Goal: Check status: Check status

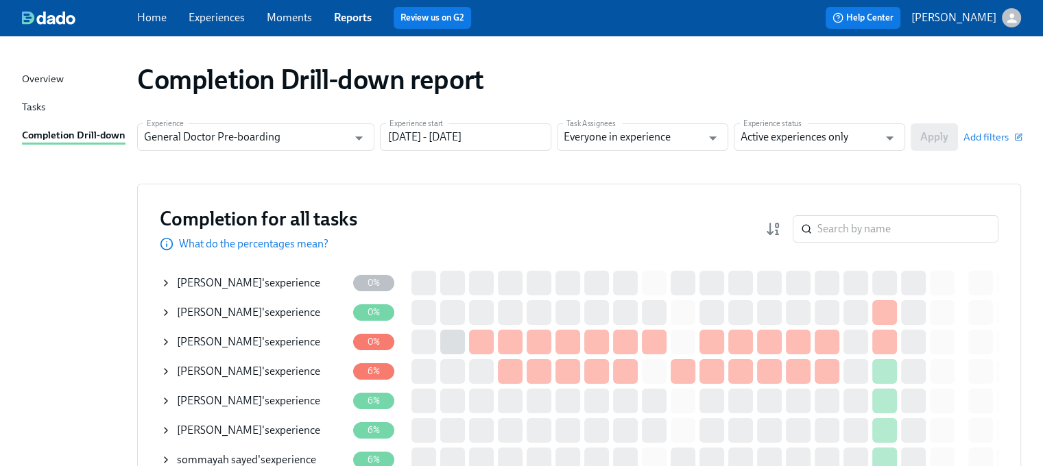
click at [265, 276] on div "[PERSON_NAME] 's experience" at bounding box center [248, 283] width 143 height 15
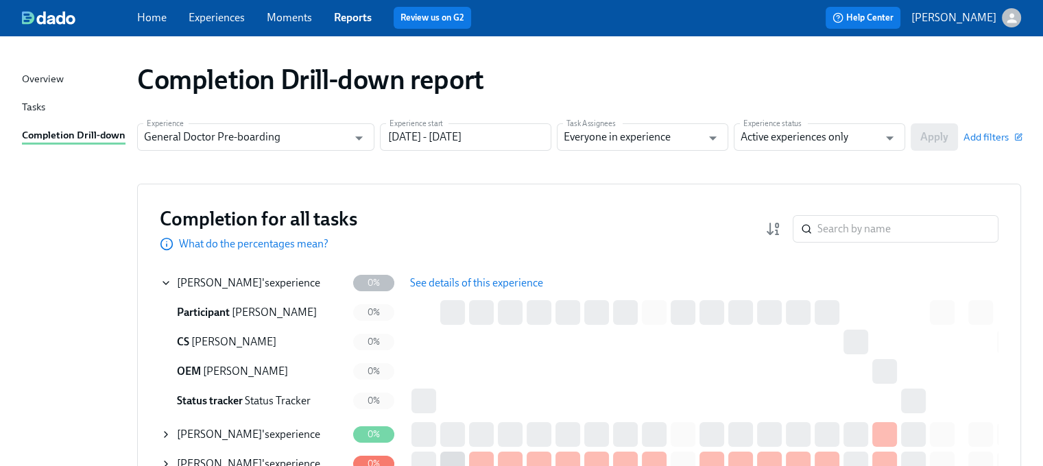
click at [464, 285] on span "See details of this experience" at bounding box center [476, 283] width 133 height 14
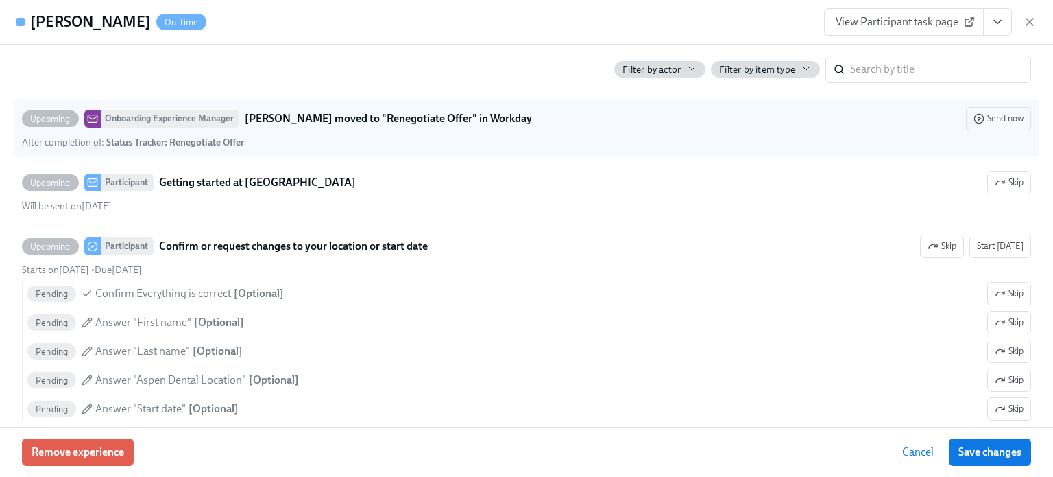
scroll to position [1234, 0]
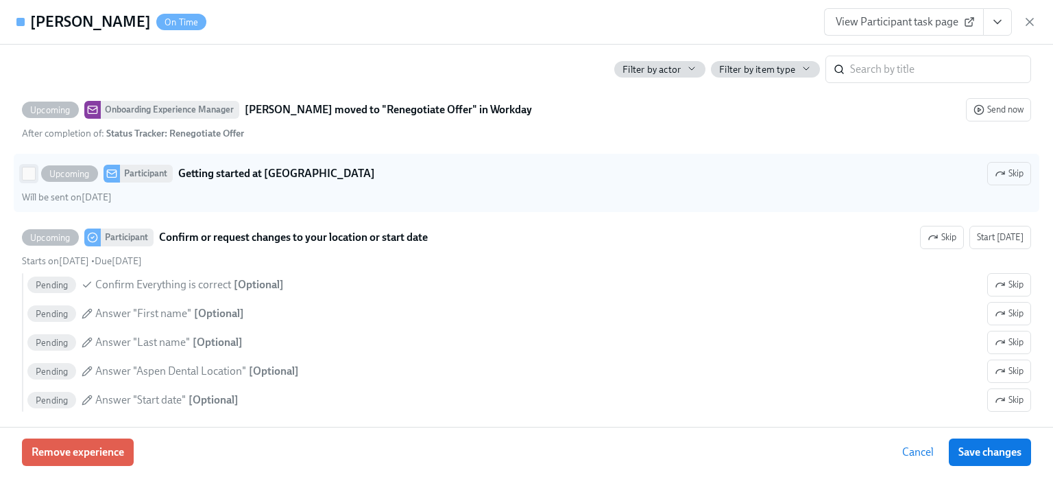
click at [33, 180] on input "Upcoming Participant Getting started at Aspen Dental Skip Will be sent on [DATE]" at bounding box center [29, 173] width 12 height 12
checkbox input "true"
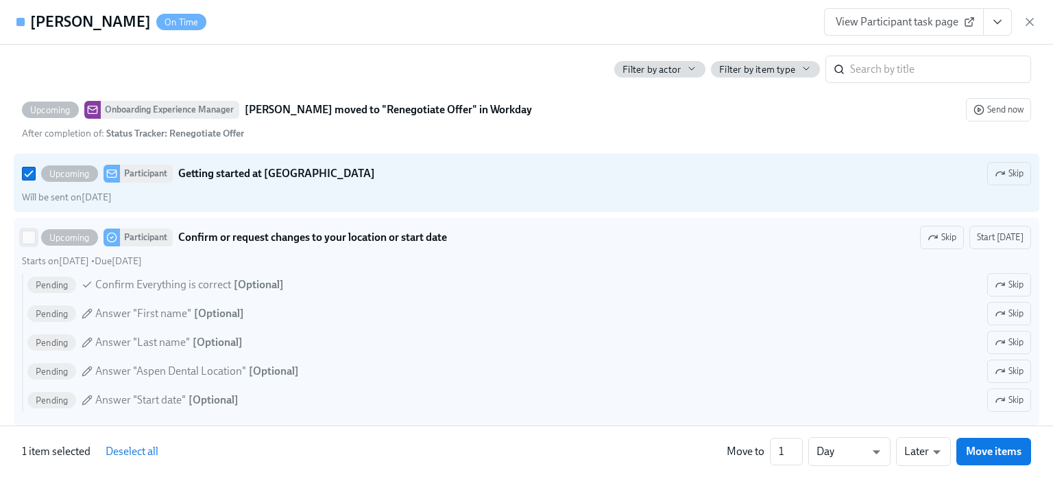
click at [25, 243] on input "Upcoming Participant Confirm or request changes to your location or start date …" at bounding box center [29, 237] width 12 height 12
checkbox input "true"
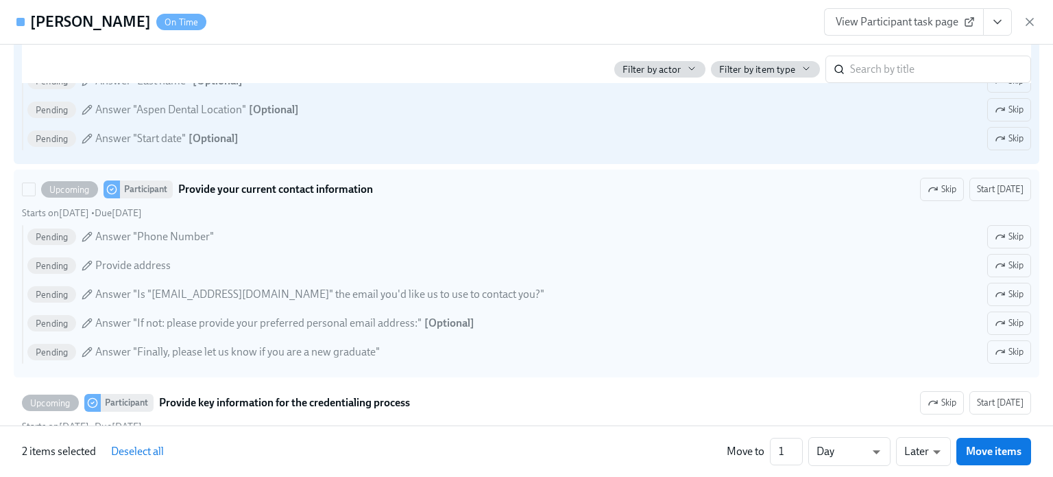
scroll to position [1509, 0]
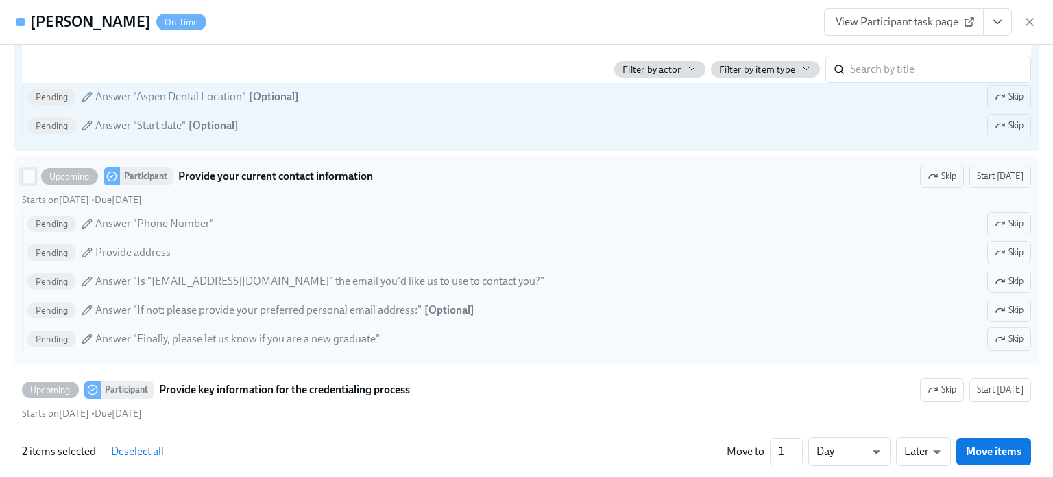
click at [34, 182] on input "Upcoming Participant Provide your current contact information Skip Start [DATE]…" at bounding box center [29, 176] width 12 height 12
checkbox input "true"
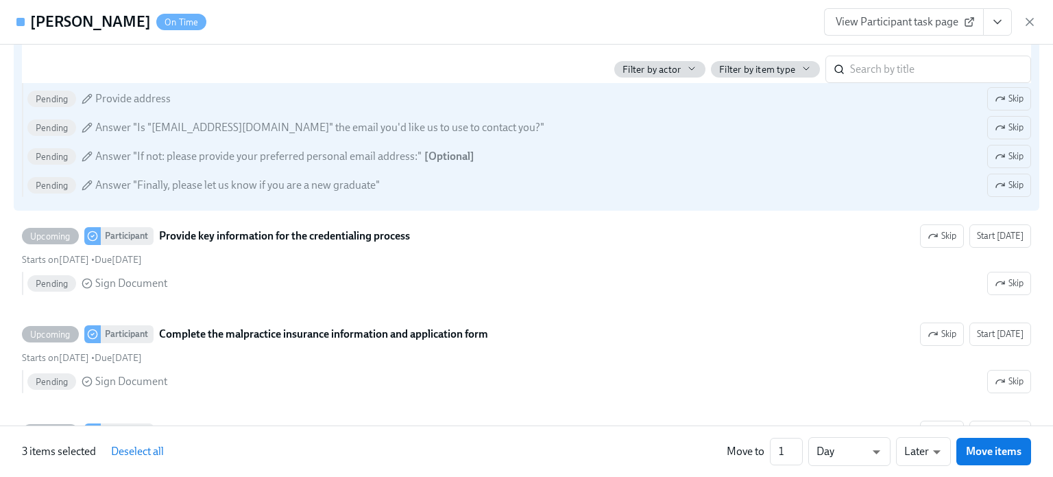
scroll to position [1714, 0]
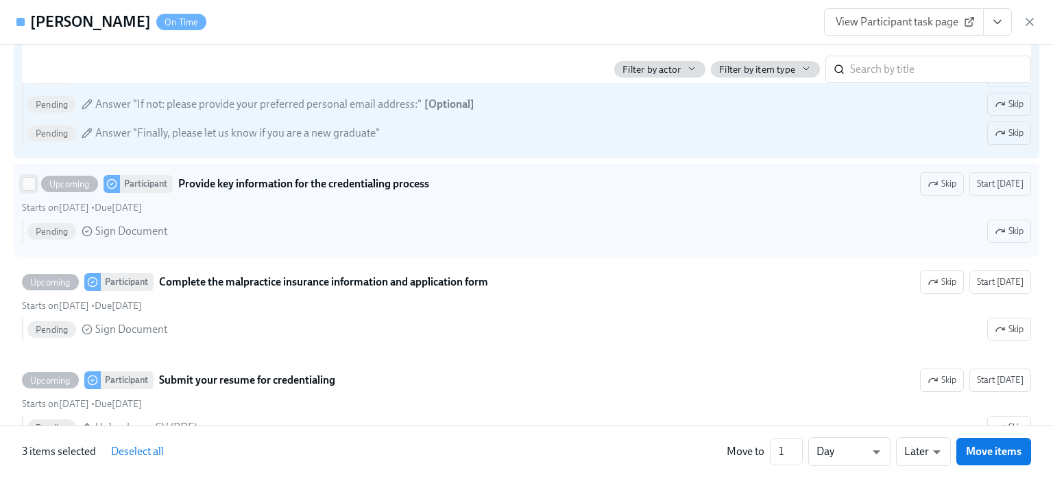
click at [27, 190] on input "Upcoming Participant Provide key information for the credentialing process Skip…" at bounding box center [29, 184] width 12 height 12
checkbox input "true"
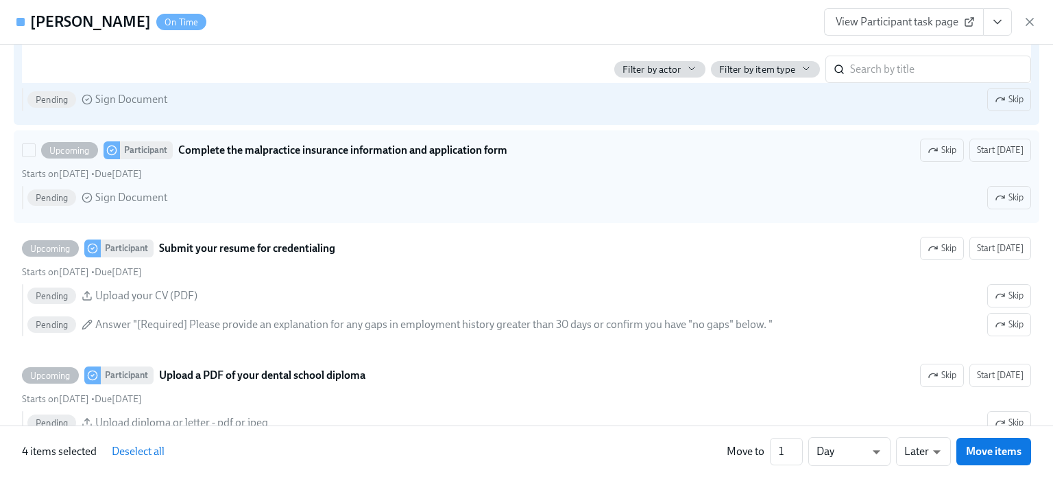
scroll to position [1851, 0]
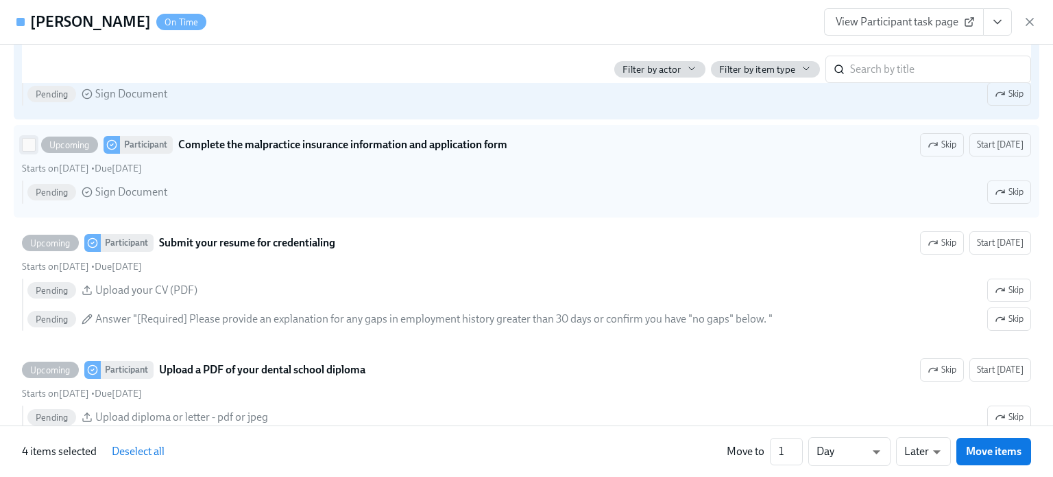
click at [29, 151] on input "Upcoming Participant Complete the malpractice insurance information and applica…" at bounding box center [29, 145] width 12 height 12
checkbox input "true"
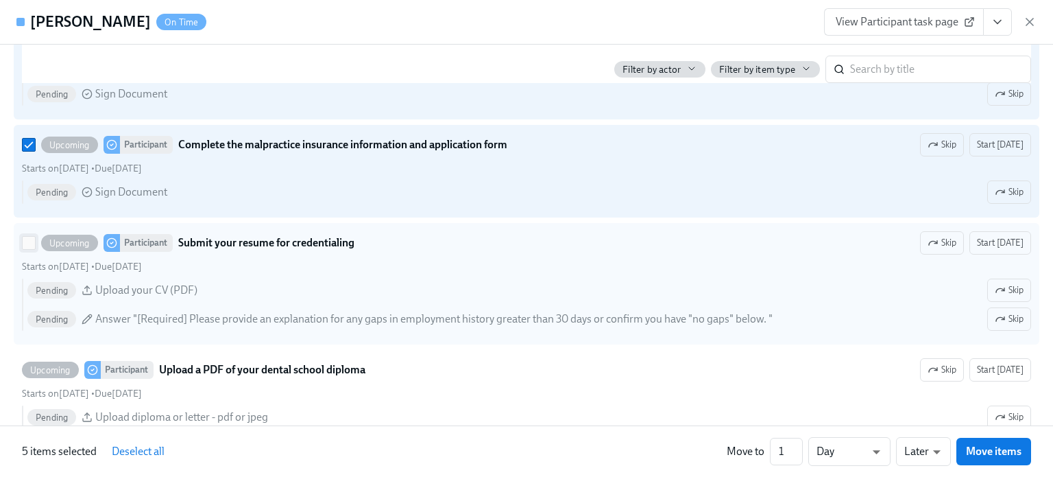
click at [26, 249] on input "Upcoming Participant Submit your resume for credentialing Skip Start [DATE] Sta…" at bounding box center [29, 243] width 12 height 12
checkbox input "true"
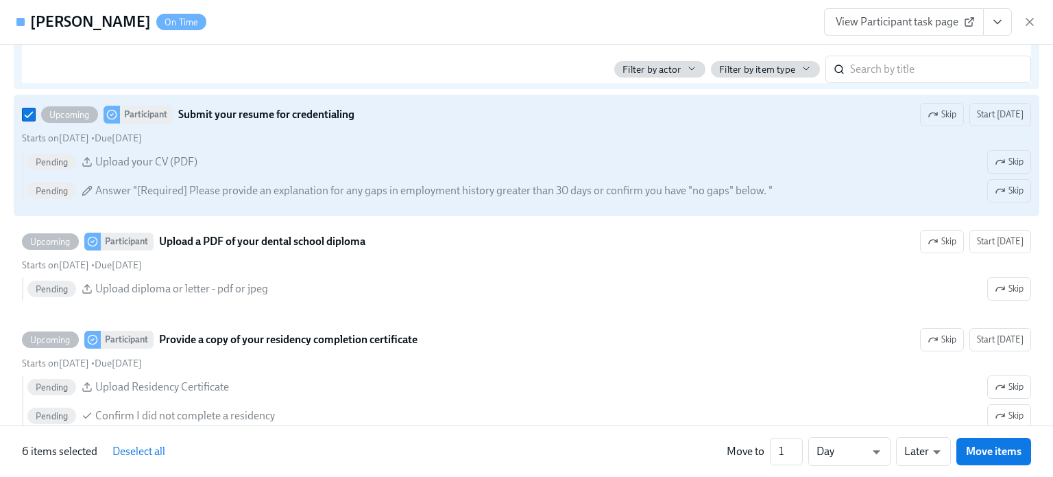
scroll to position [1989, 0]
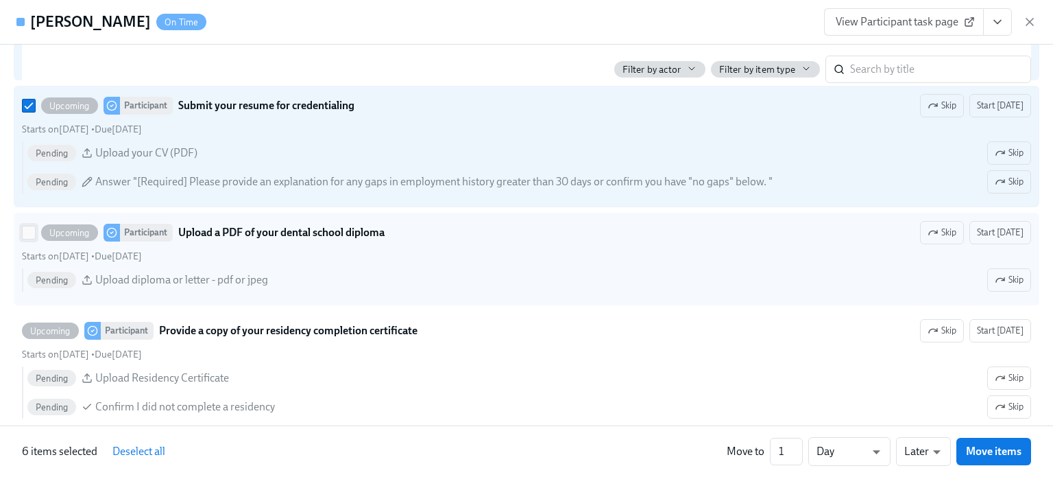
click at [25, 239] on input "Upcoming Participant Upload a PDF of your dental school diploma Skip Start [DAT…" at bounding box center [29, 232] width 12 height 12
checkbox input "true"
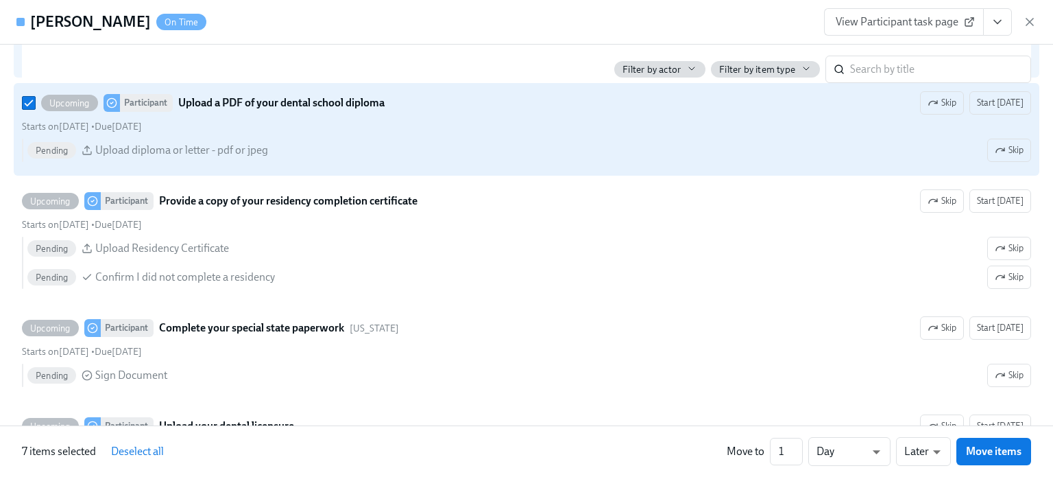
scroll to position [2126, 0]
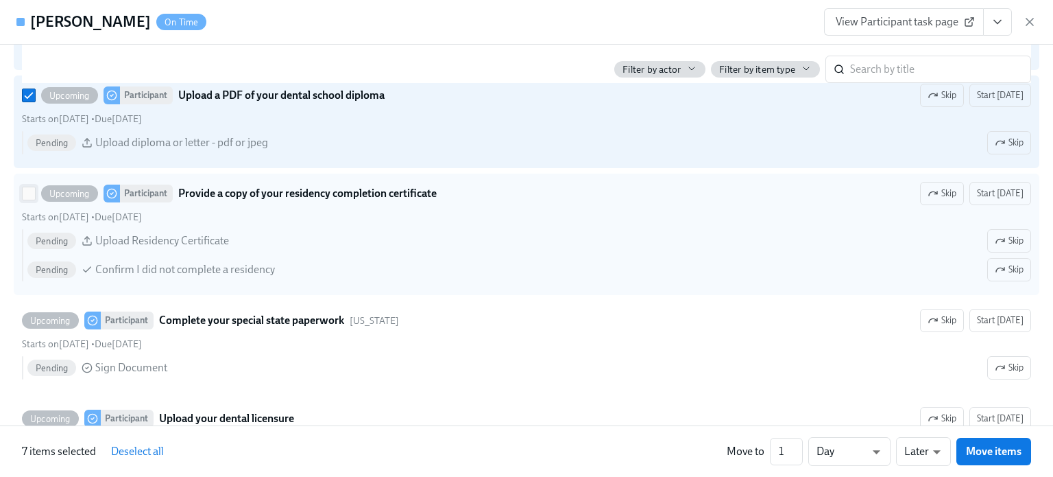
click at [30, 200] on input "Upcoming Participant Provide a copy of your residency completion certificate Sk…" at bounding box center [29, 193] width 12 height 12
checkbox input "true"
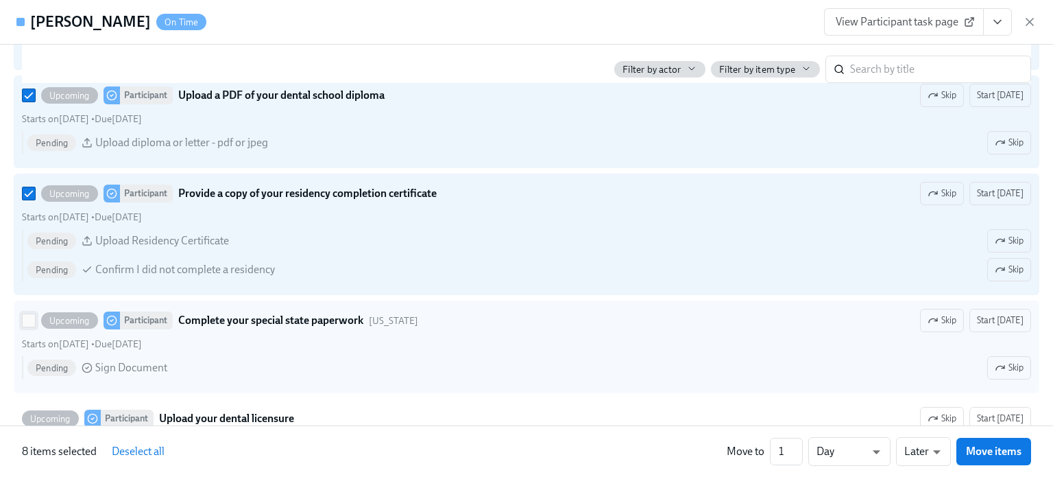
click at [27, 326] on input "Upcoming Participant Complete your special state paperwork [US_STATE] Skip Star…" at bounding box center [29, 320] width 12 height 12
checkbox input "true"
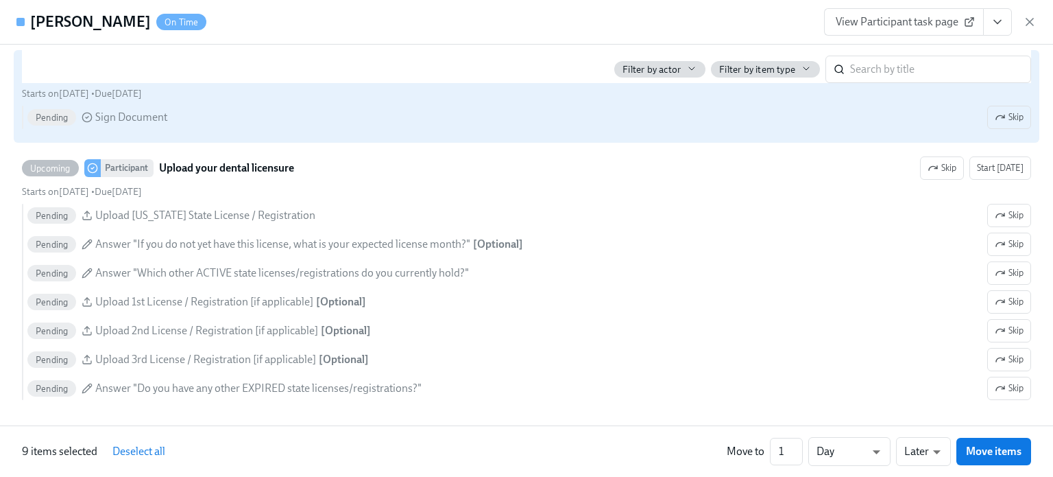
scroll to position [2400, 0]
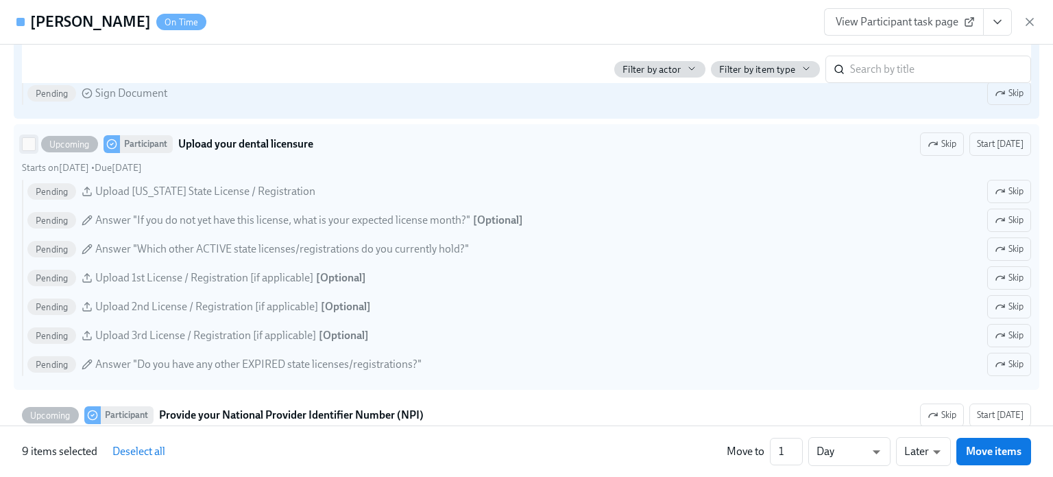
click at [29, 150] on input "Upcoming Participant Upload your dental licensure Skip Start [DATE] Starts on […" at bounding box center [29, 144] width 12 height 12
checkbox input "true"
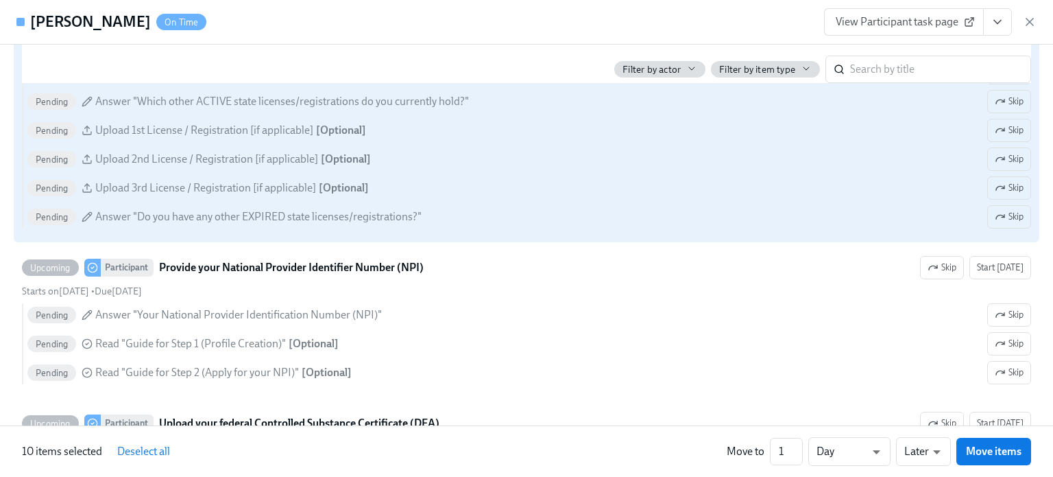
scroll to position [2606, 0]
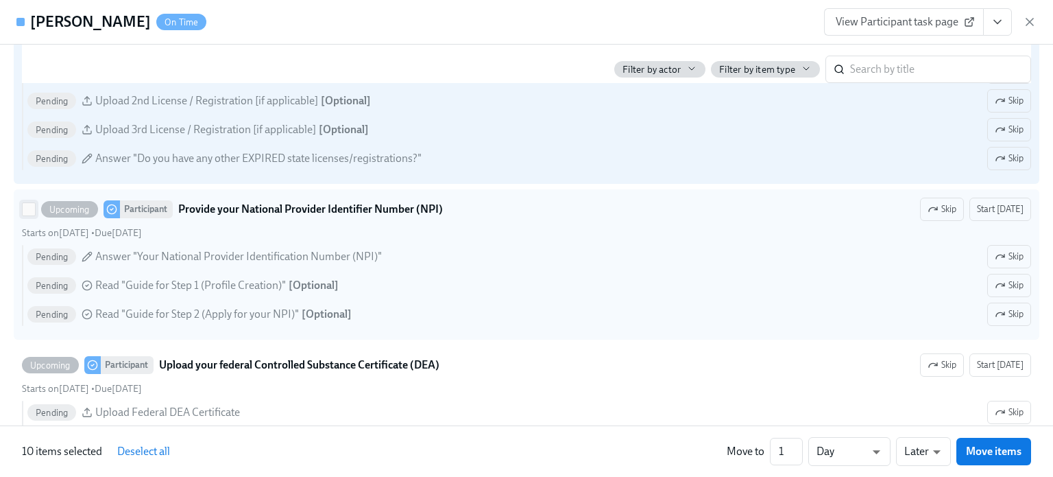
click at [23, 215] on input "Upcoming Participant Provide your National Provider Identifier Number (NPI) Ski…" at bounding box center [29, 209] width 12 height 12
checkbox input "true"
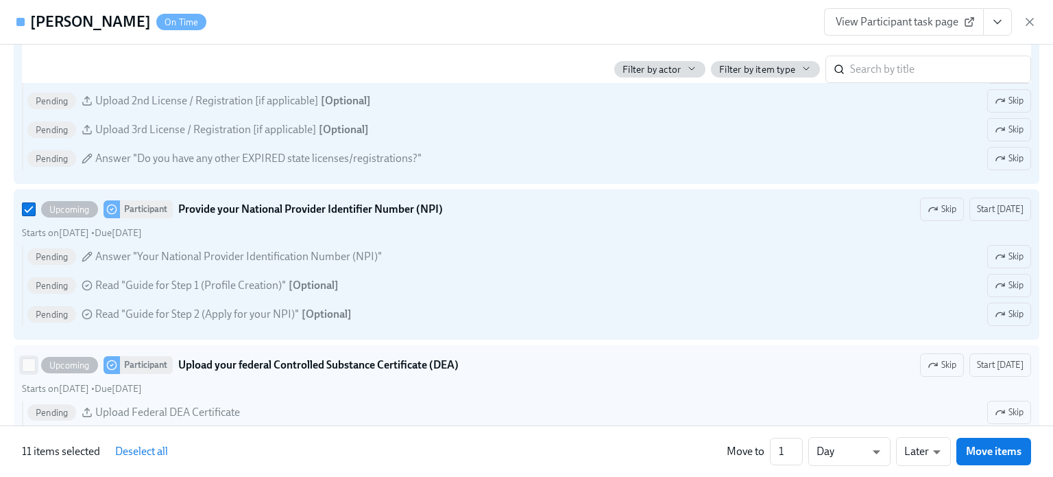
click at [25, 371] on input "Upcoming Participant Upload your federal Controlled Substance Certificate (DEA)…" at bounding box center [29, 365] width 12 height 12
checkbox input "true"
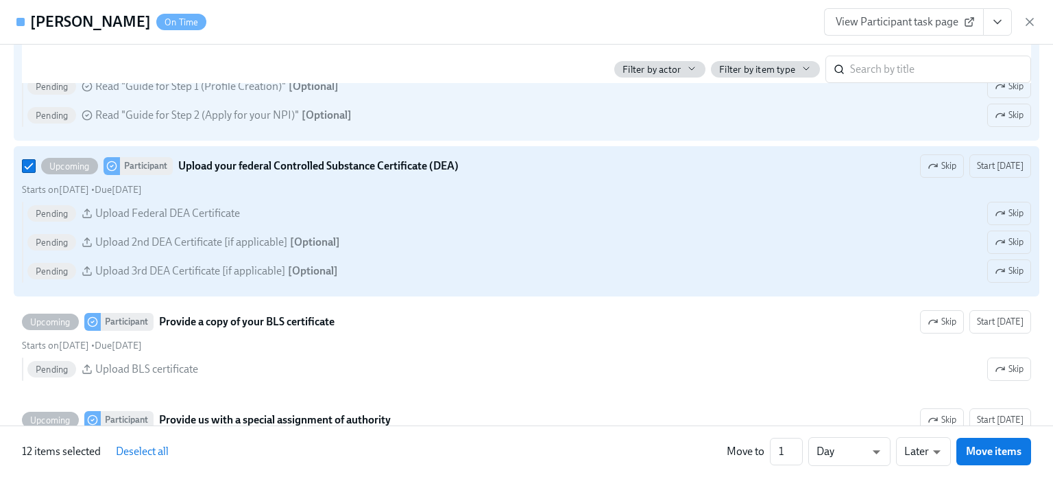
scroll to position [2811, 0]
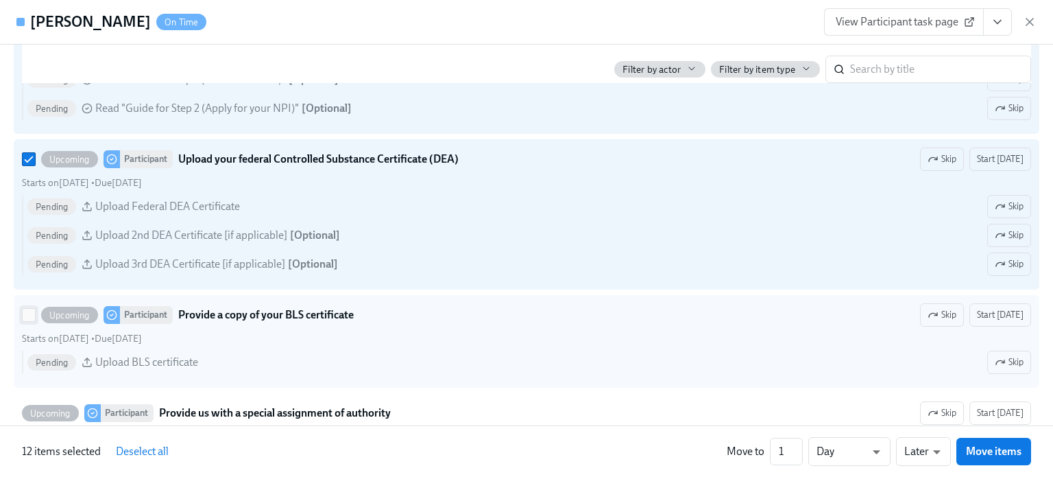
click at [26, 320] on input "Upcoming Participant Provide a copy of your BLS certificate Skip Start [DATE] S…" at bounding box center [29, 315] width 12 height 12
checkbox input "true"
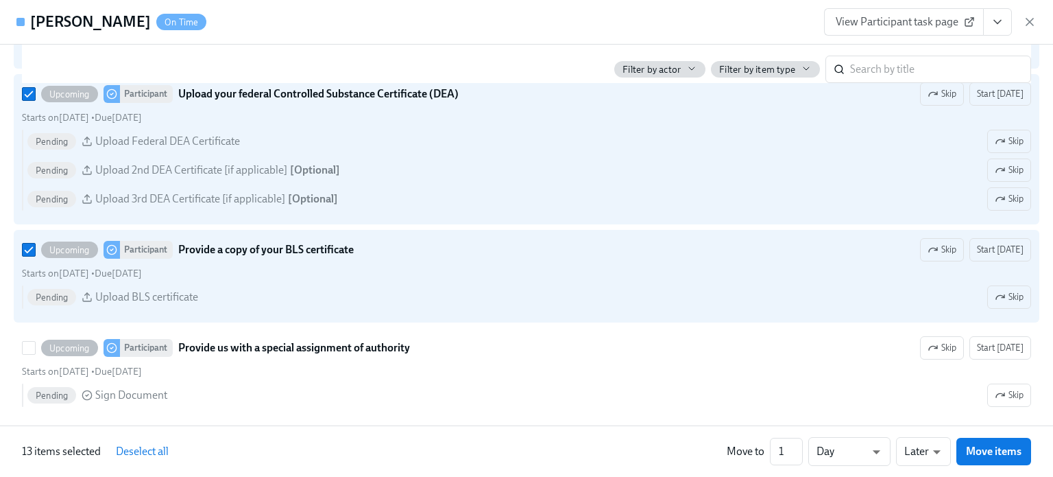
scroll to position [3017, 0]
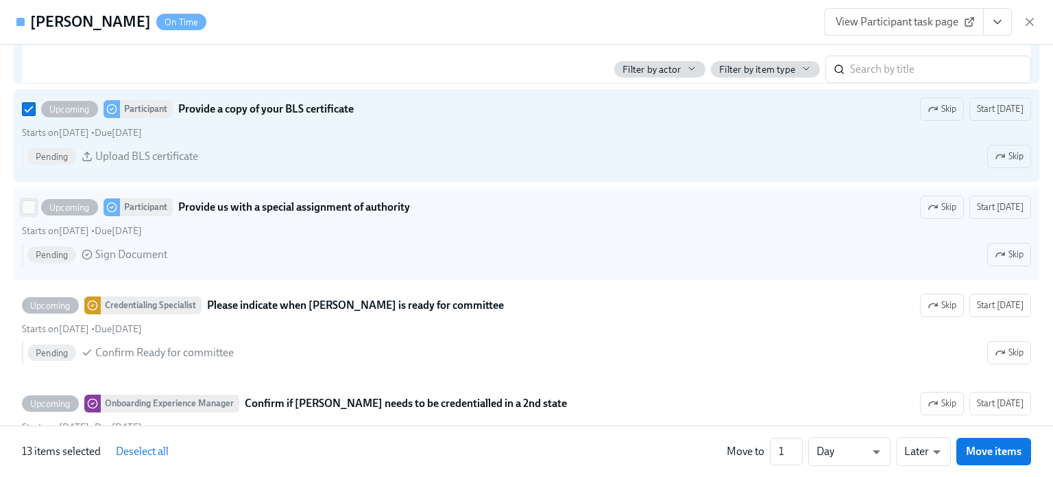
click at [28, 213] on input "Upcoming Participant Provide us with a special assignment of authority Skip Sta…" at bounding box center [29, 207] width 12 height 12
checkbox input "true"
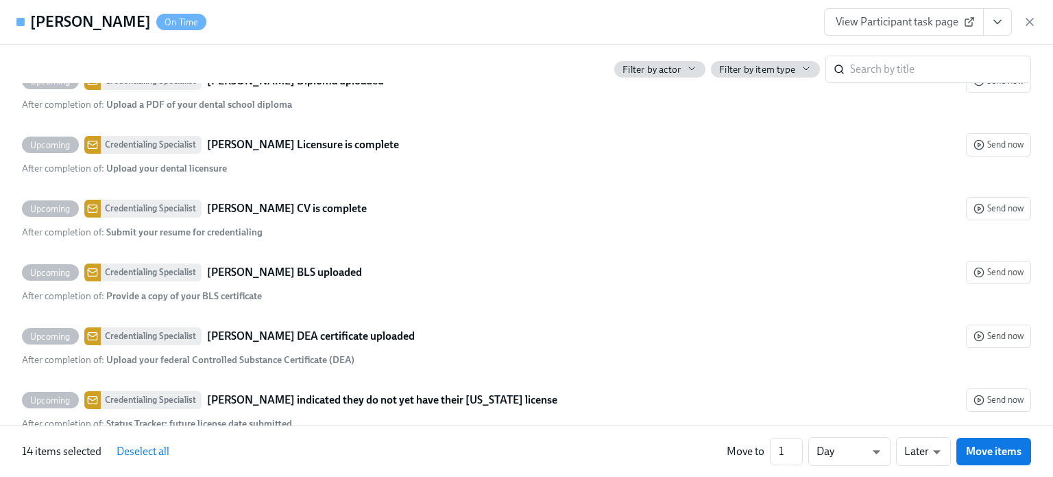
scroll to position [3771, 0]
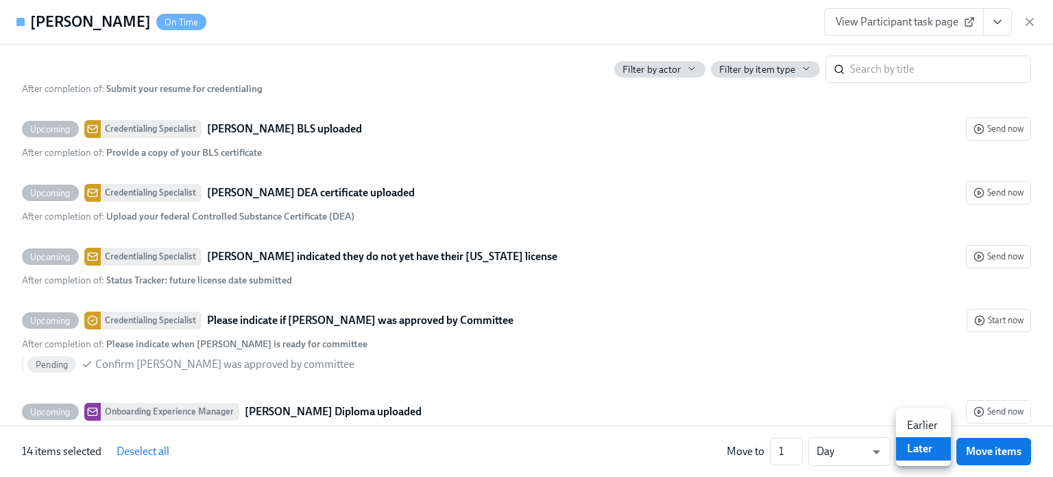
click at [922, 422] on li "Earlier" at bounding box center [923, 424] width 55 height 23
type input "earlier"
click at [994, 444] on button "Move items" at bounding box center [994, 450] width 75 height 27
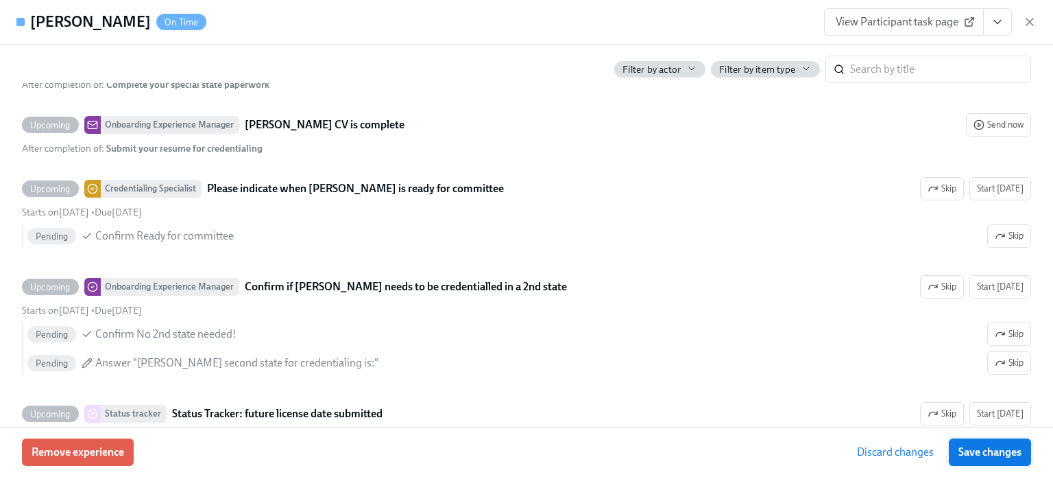
click at [1010, 451] on span "Save changes" at bounding box center [990, 452] width 63 height 14
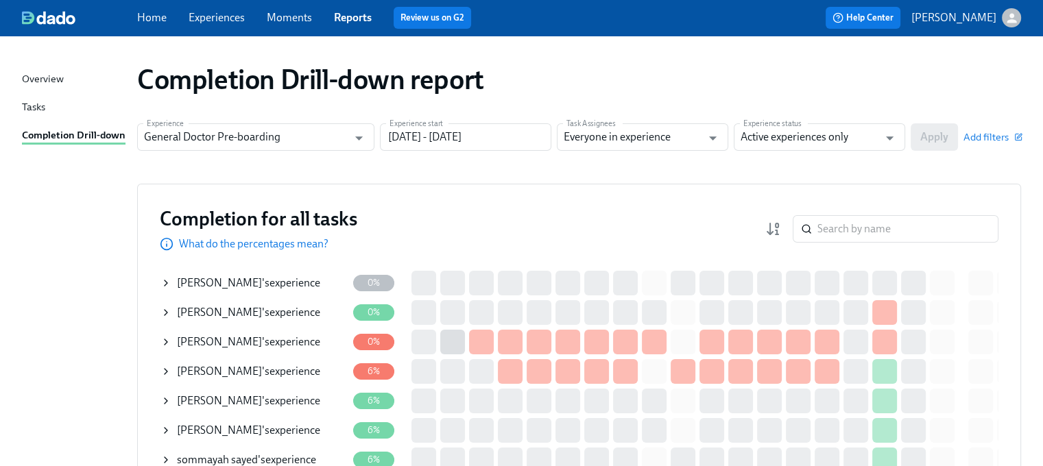
click at [241, 281] on span "[PERSON_NAME]" at bounding box center [219, 282] width 85 height 13
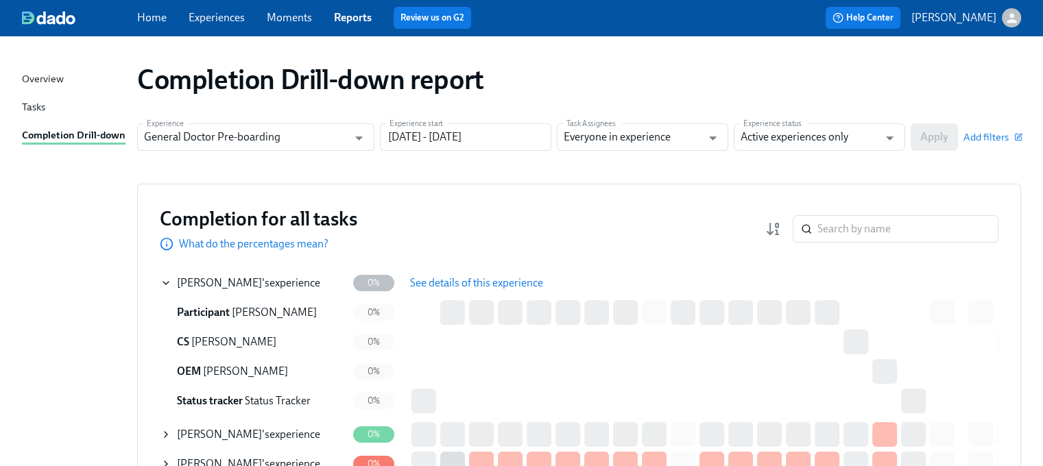
click at [461, 276] on span "See details of this experience" at bounding box center [476, 283] width 133 height 14
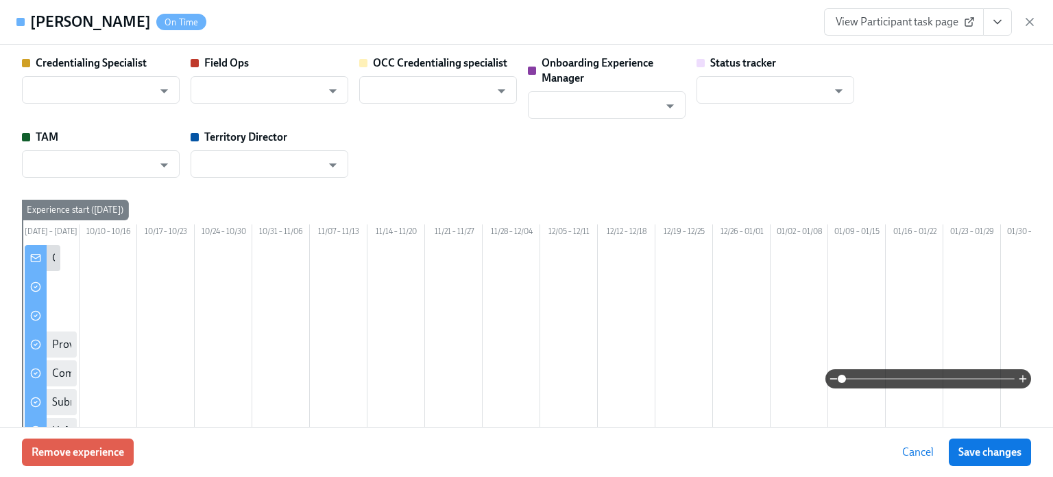
type input "[PERSON_NAME]"
type input "Status Tracker"
type input "[PERSON_NAME]"
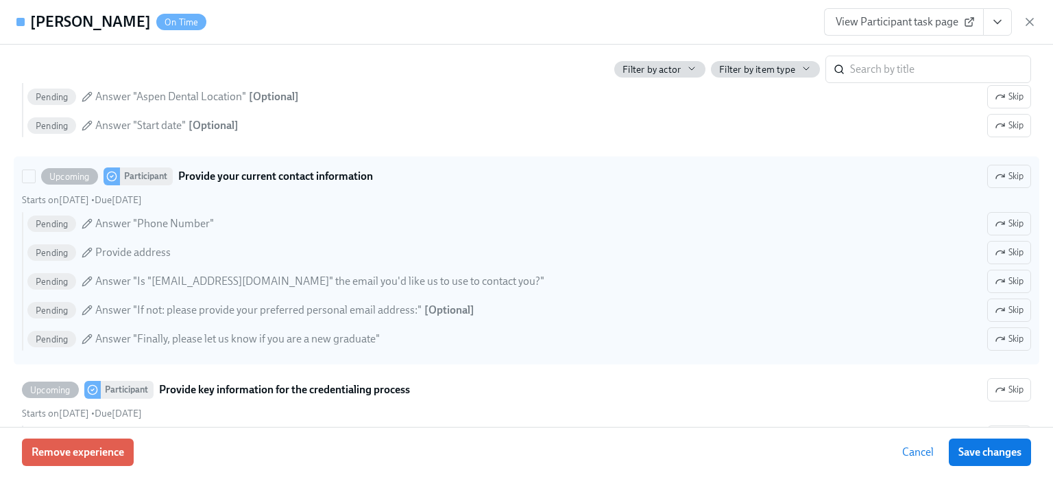
scroll to position [1234, 0]
